Goal: Information Seeking & Learning: Learn about a topic

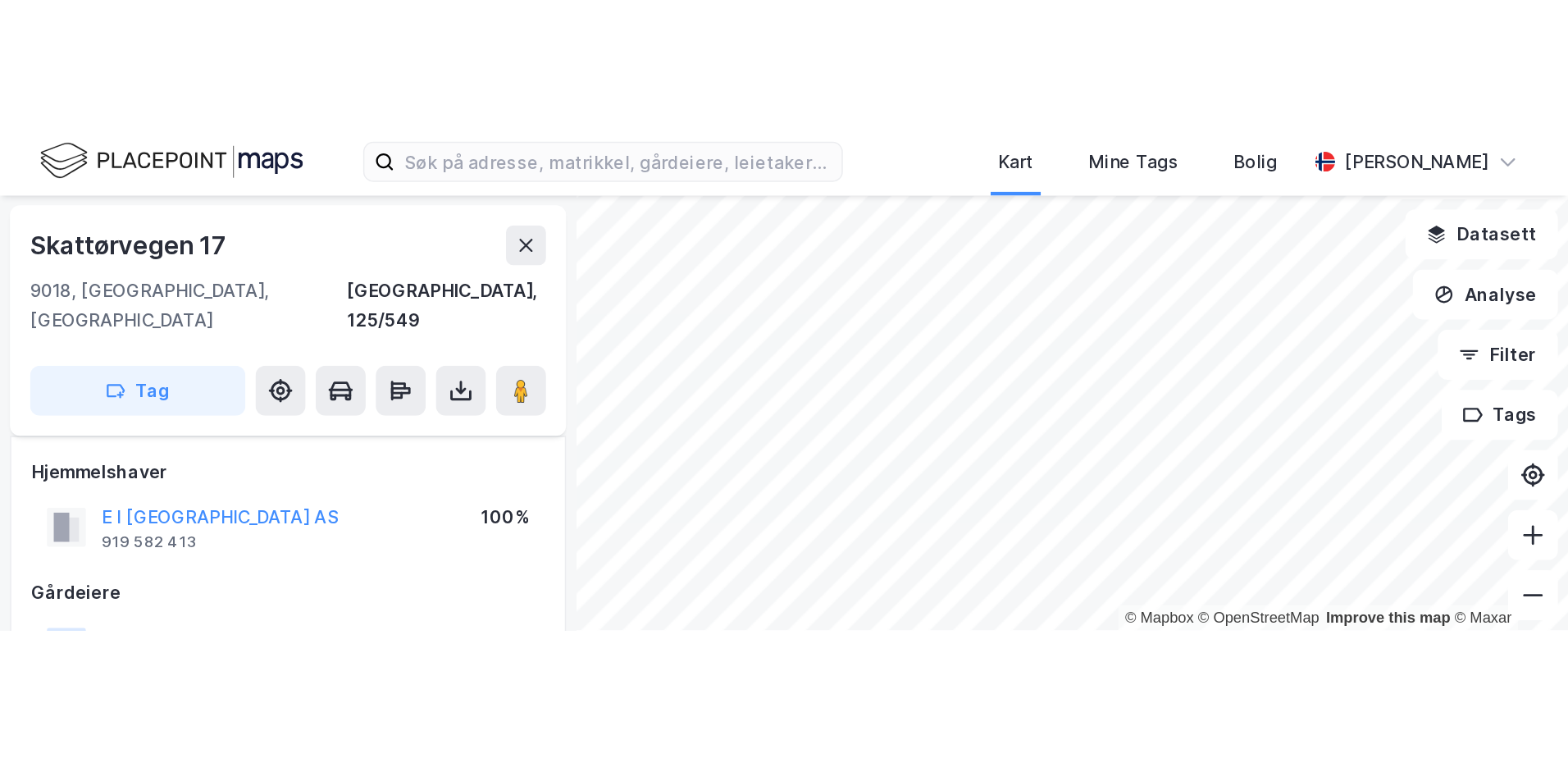
scroll to position [656, 0]
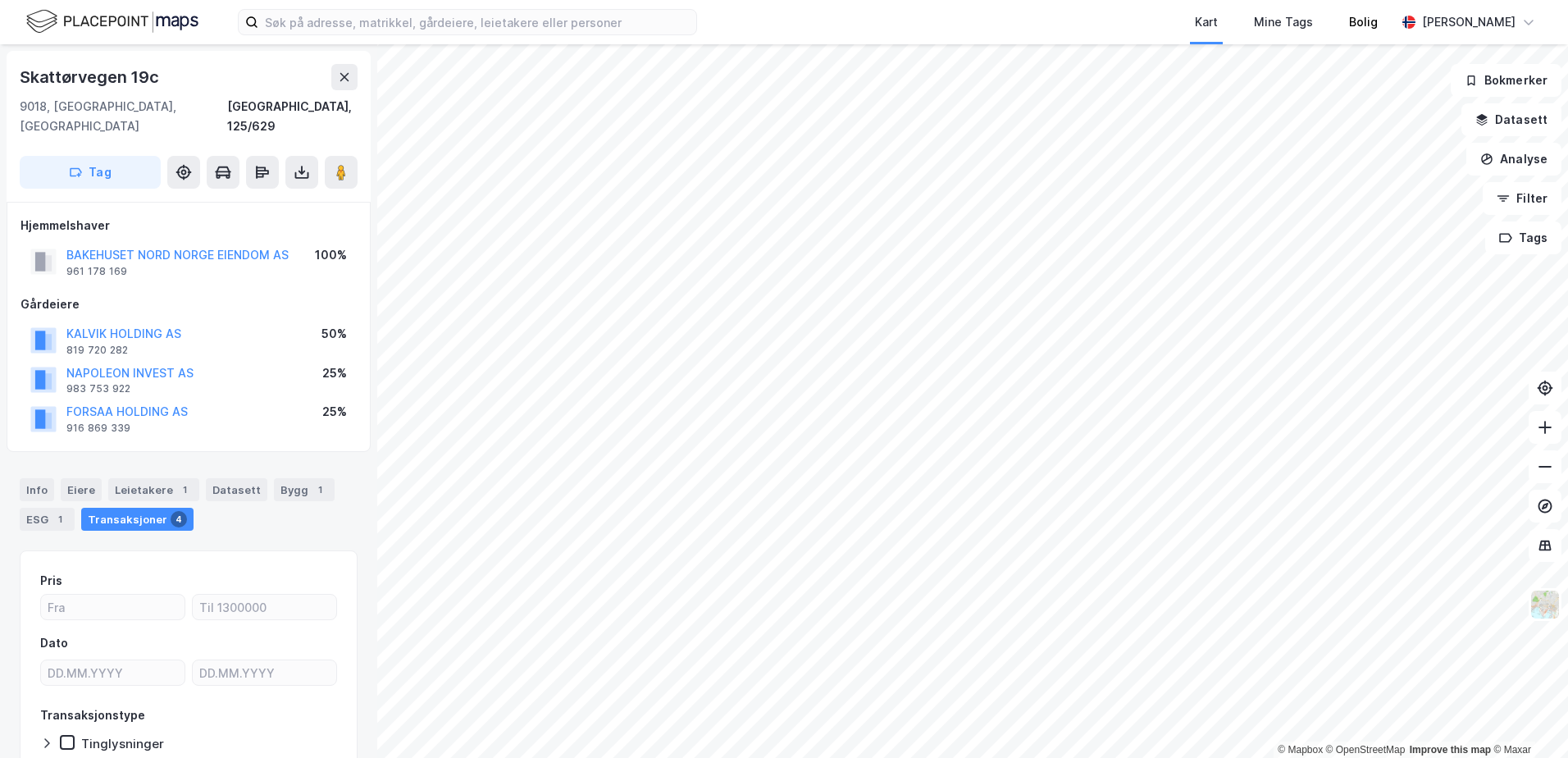
scroll to position [81, 0]
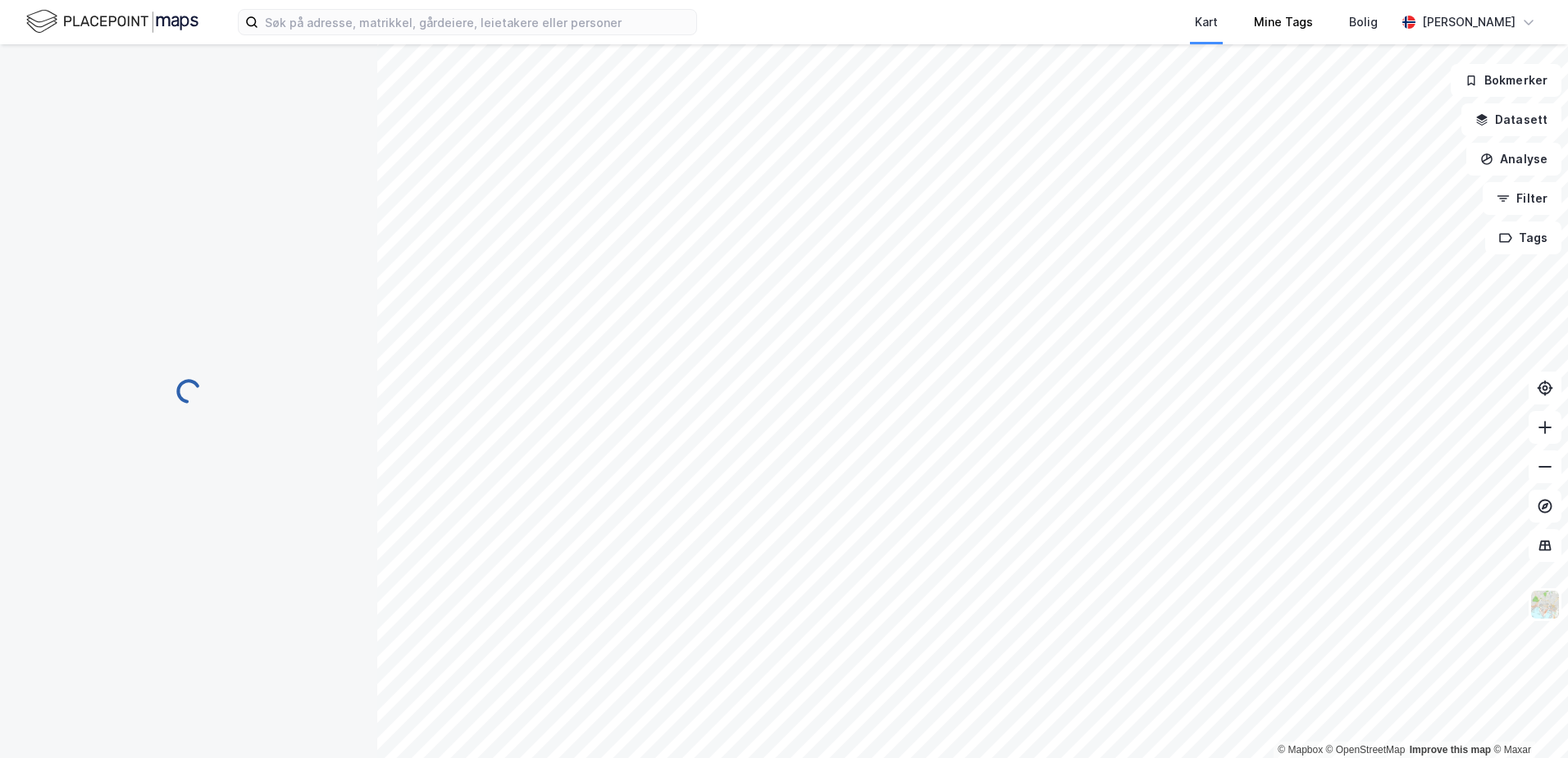
scroll to position [2, 0]
